Goal: Check status

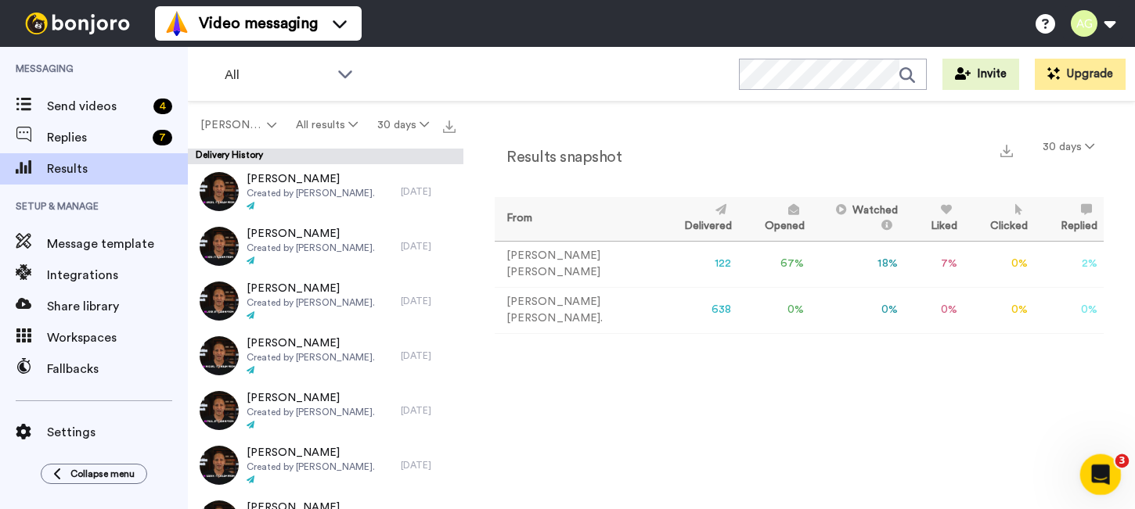
click at [1106, 477] on div "Open Intercom Messenger" at bounding box center [1098, 473] width 52 height 52
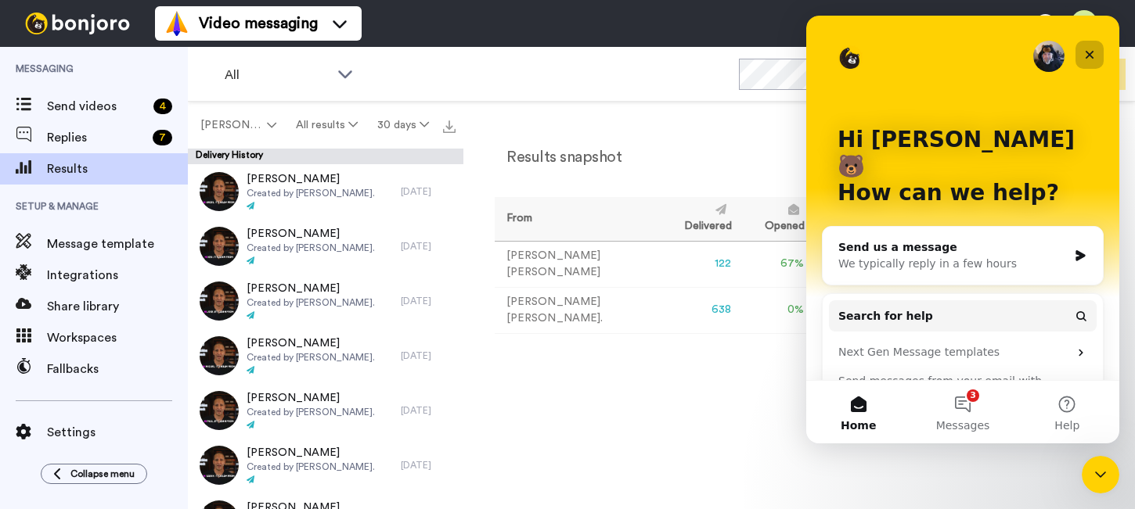
click at [1098, 50] on div "Close" at bounding box center [1089, 55] width 28 height 28
